Goal: Task Accomplishment & Management: Manage account settings

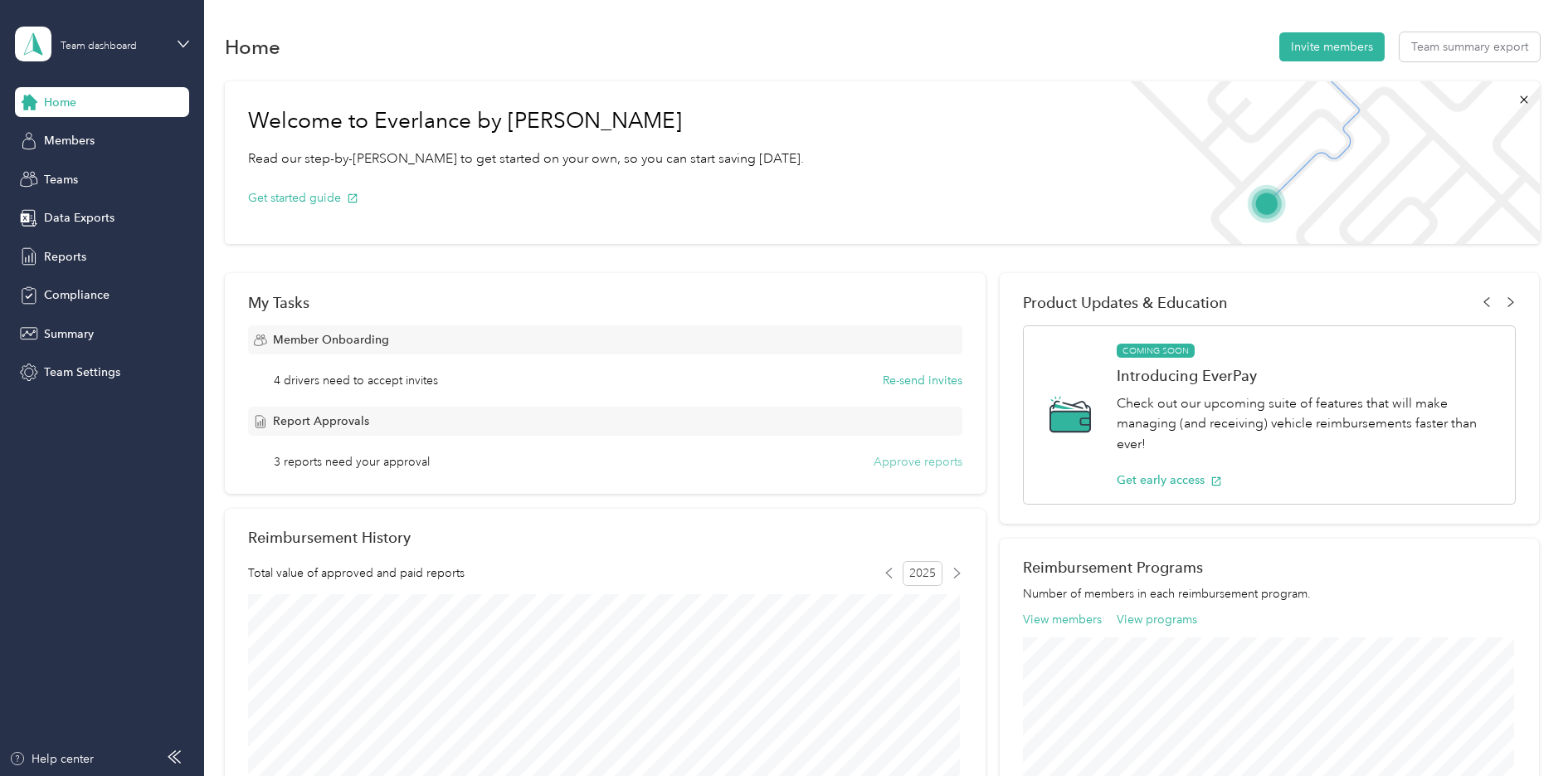
click at [925, 457] on button "Approve reports" at bounding box center [918, 462] width 89 height 17
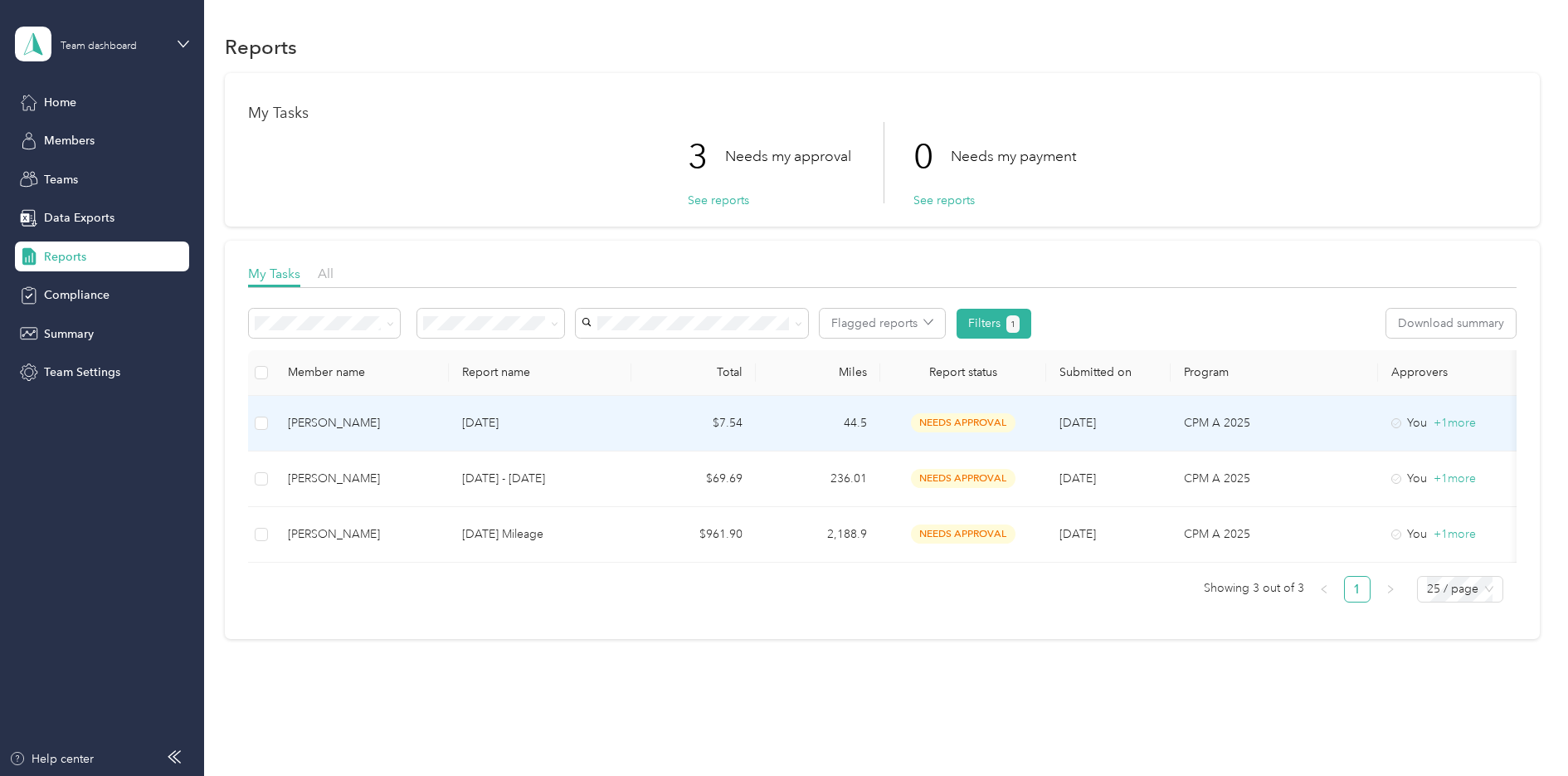
click at [332, 423] on div "[PERSON_NAME]" at bounding box center [362, 423] width 148 height 18
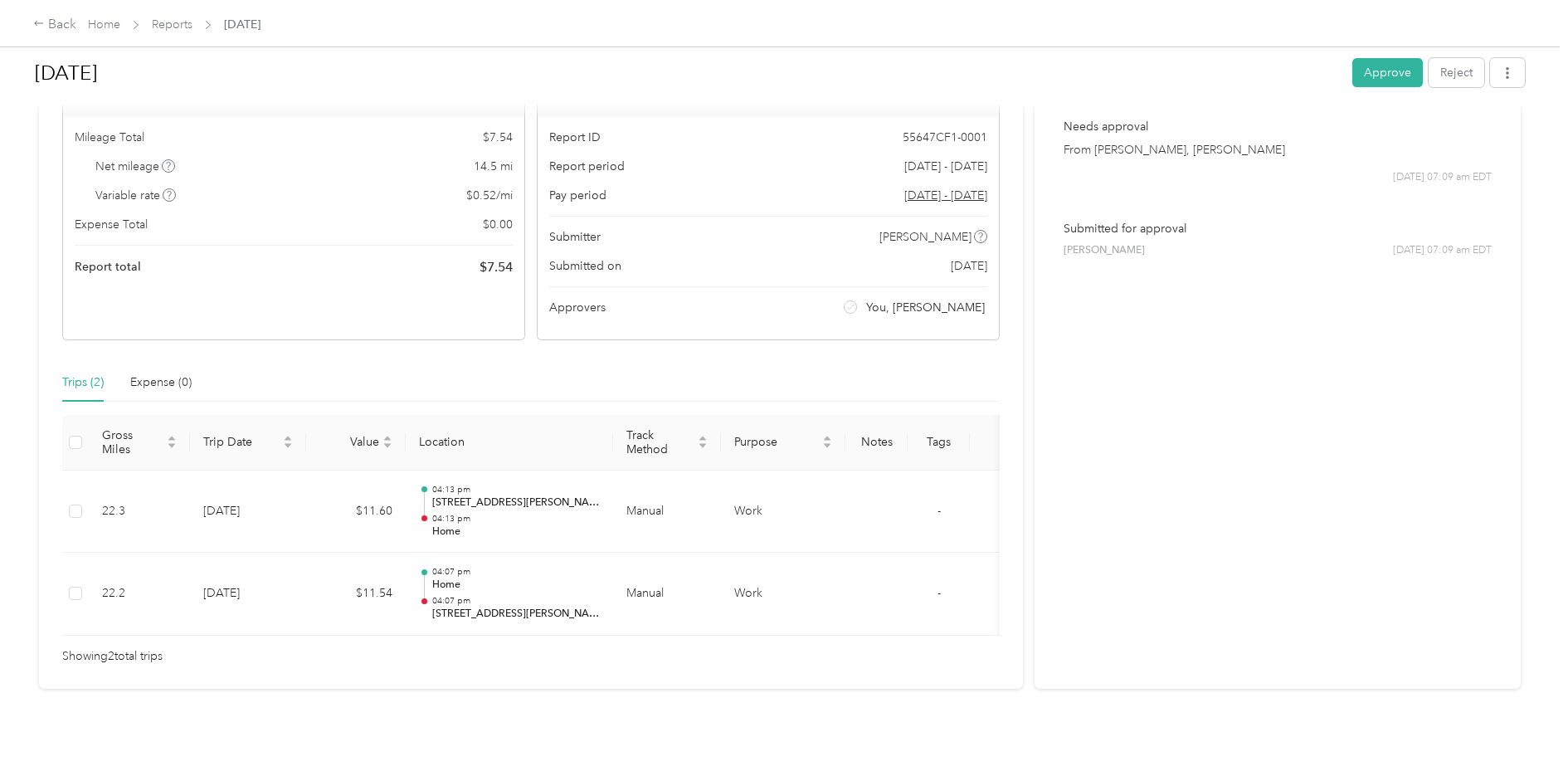
scroll to position [70, 0]
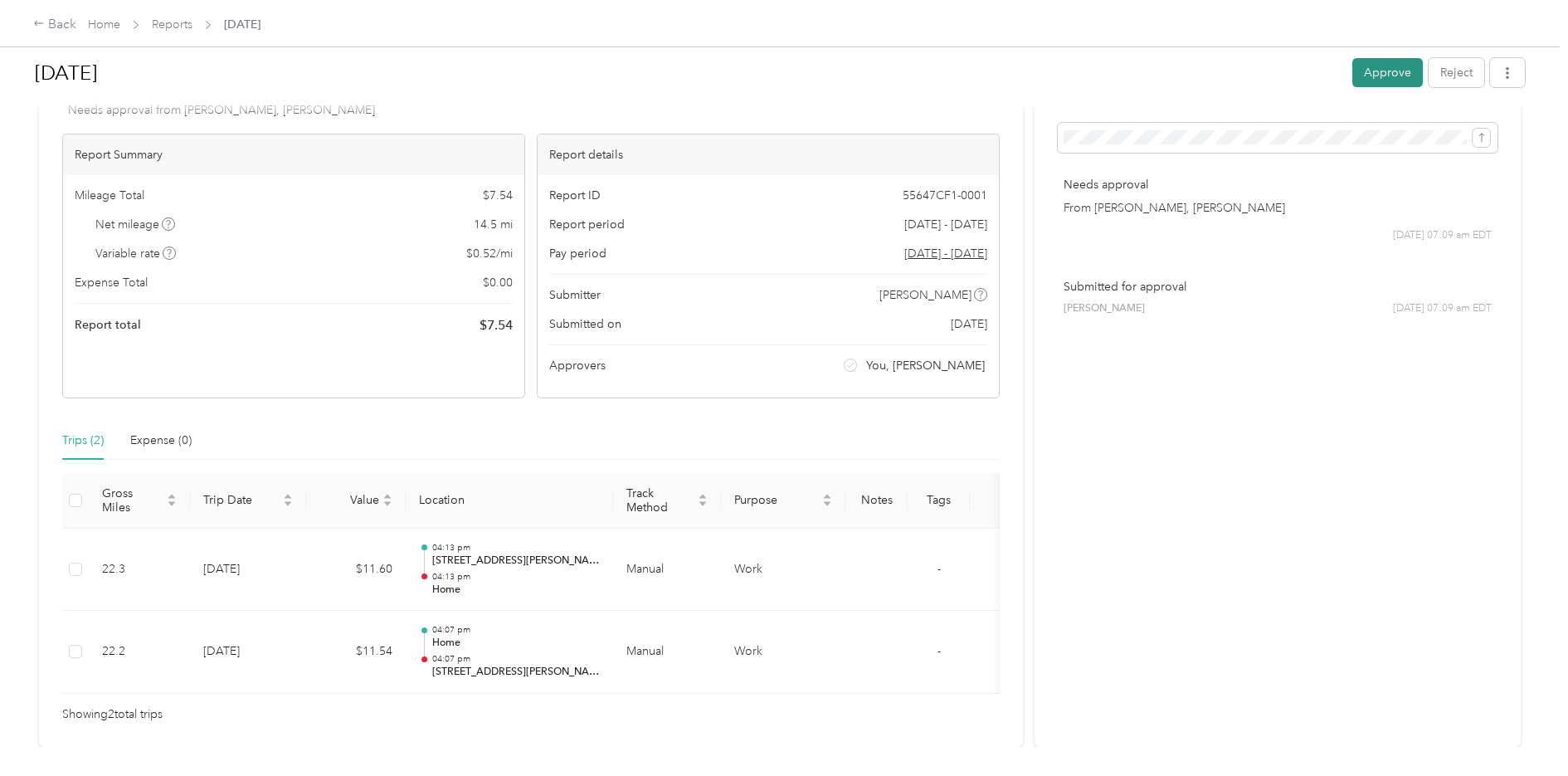
click at [1389, 78] on button "Approve" at bounding box center [1387, 72] width 70 height 29
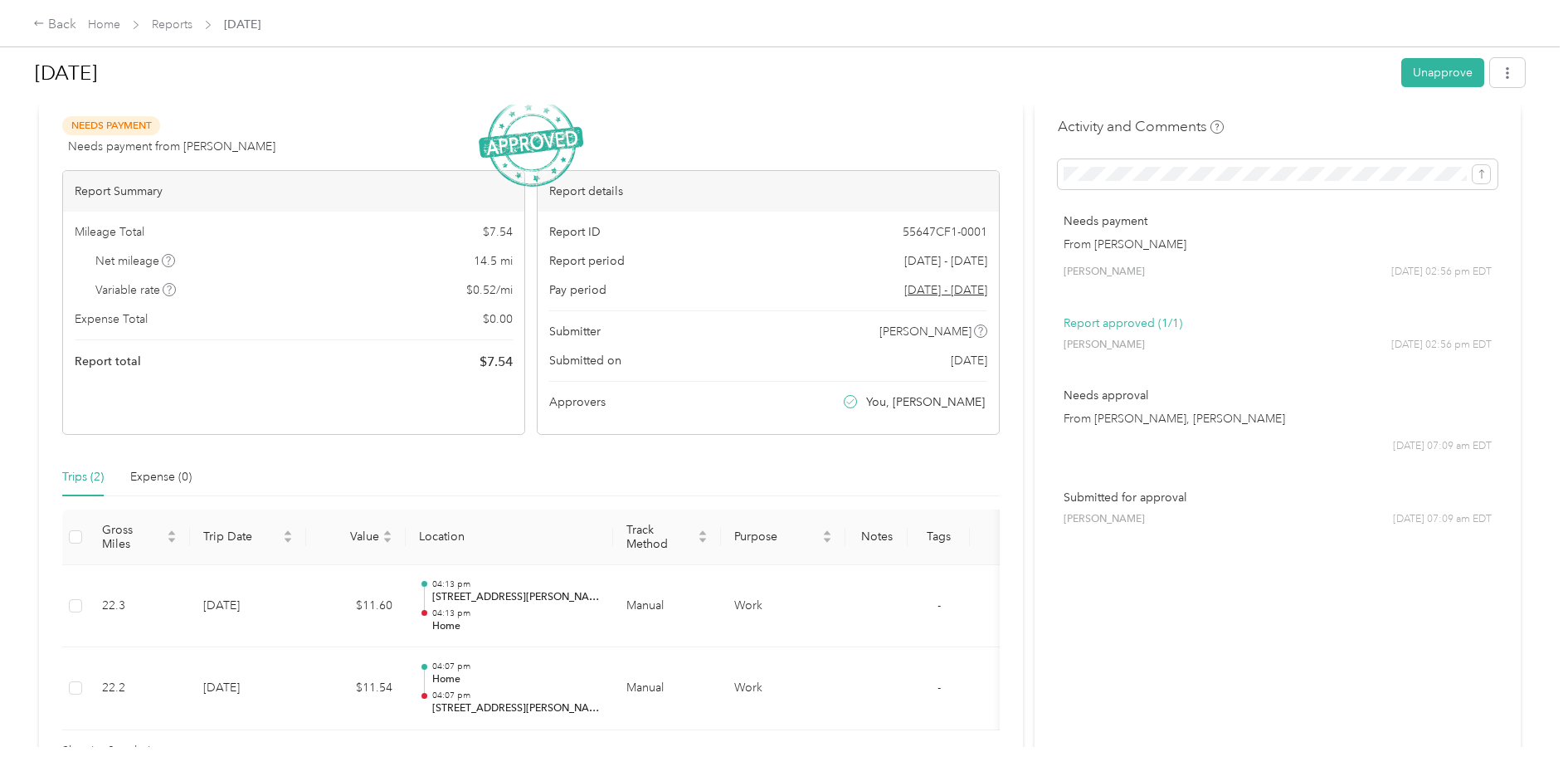
scroll to position [0, 0]
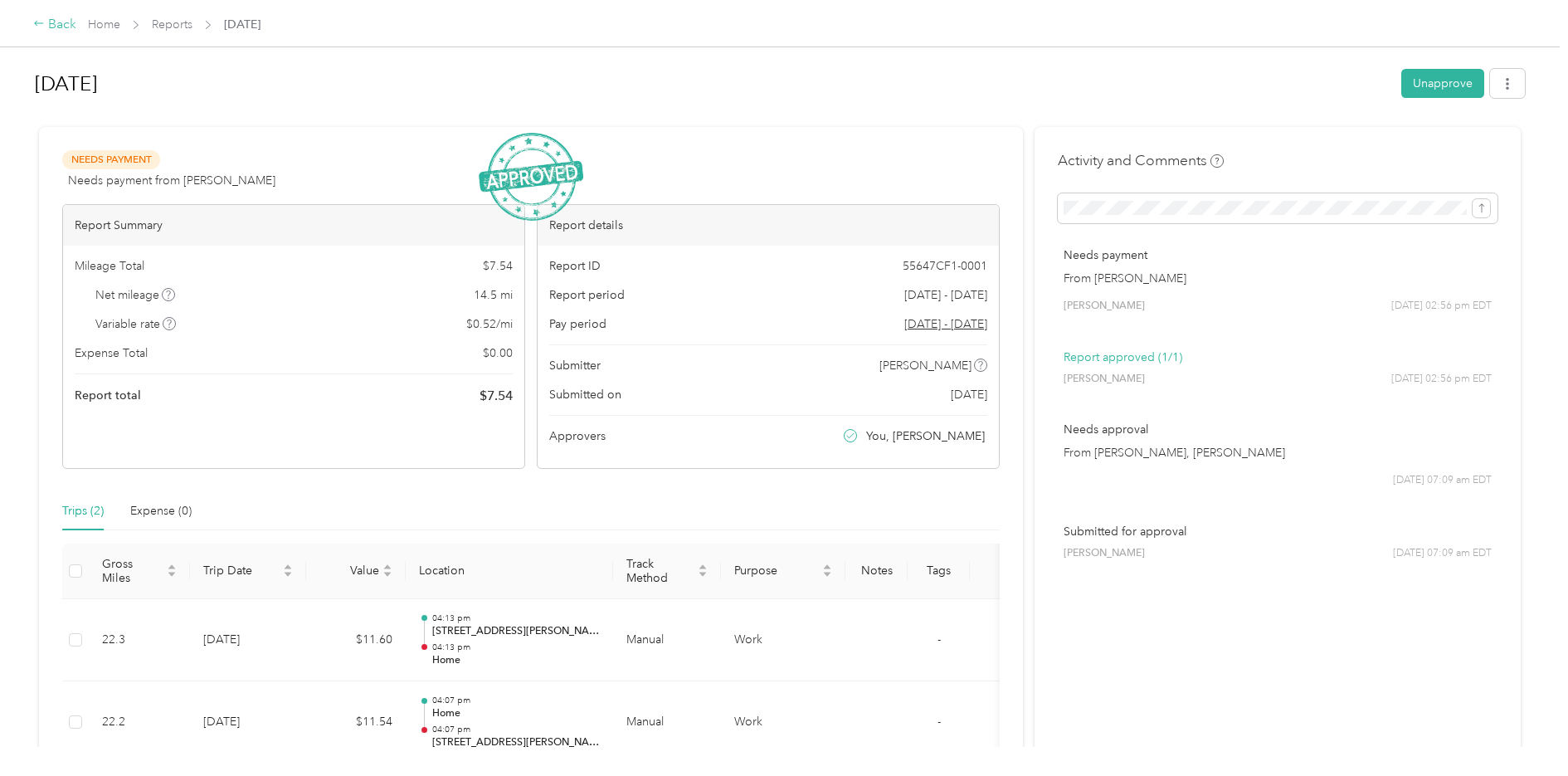
click at [55, 21] on div "Back" at bounding box center [55, 24] width 44 height 20
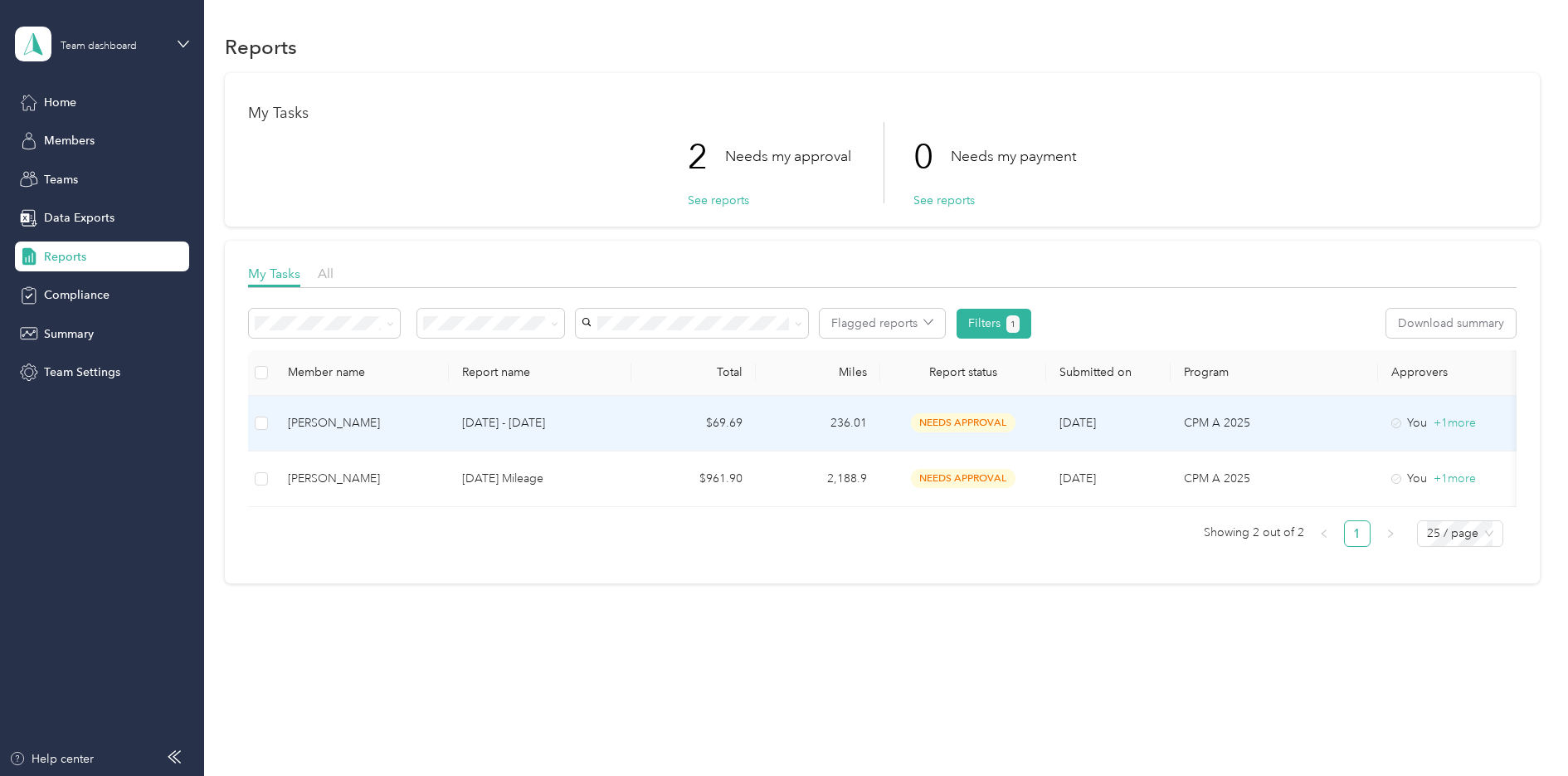
click at [383, 420] on div "[PERSON_NAME]" at bounding box center [362, 423] width 148 height 18
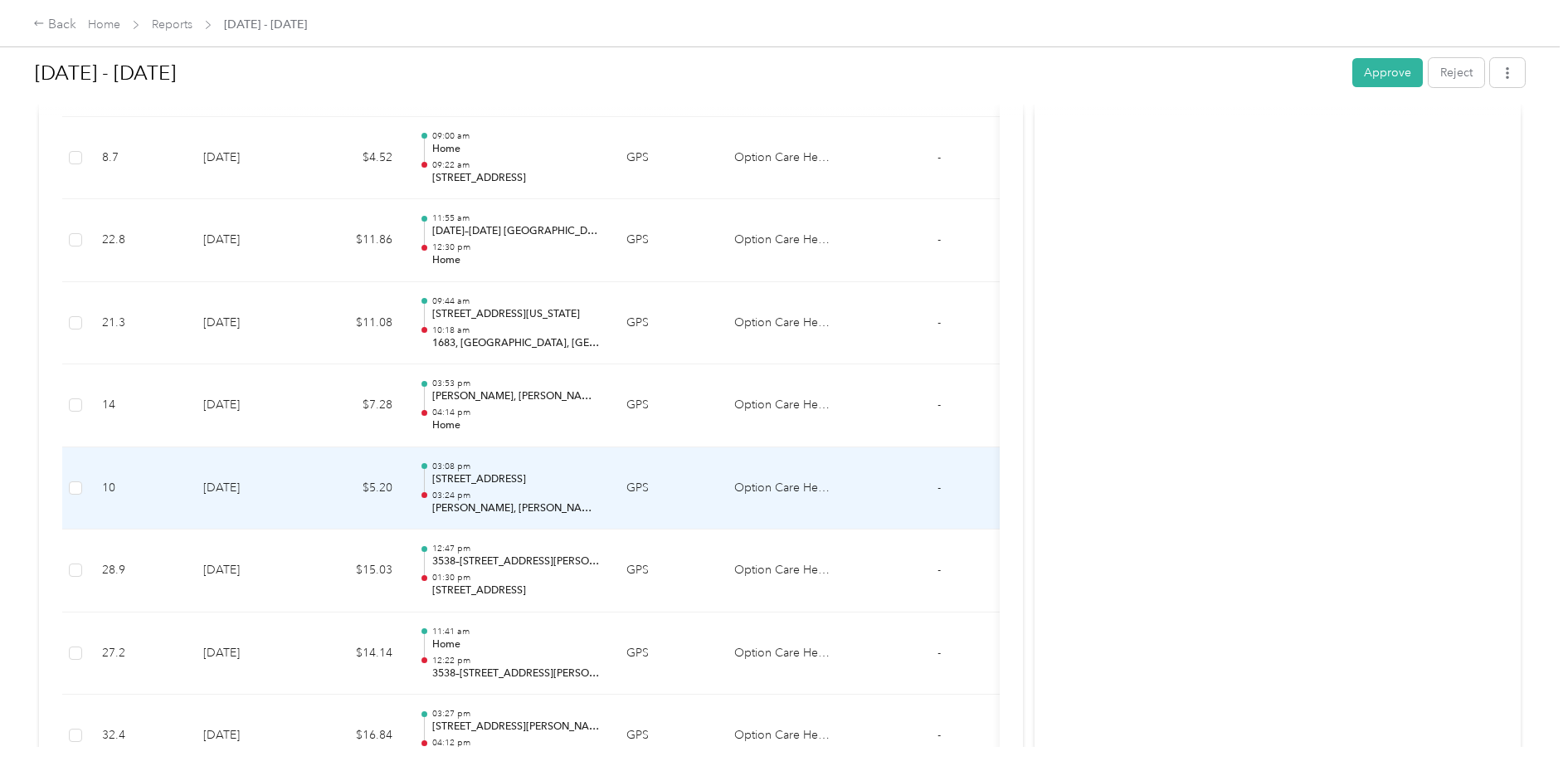
scroll to position [730, 0]
